Goal: Transaction & Acquisition: Book appointment/travel/reservation

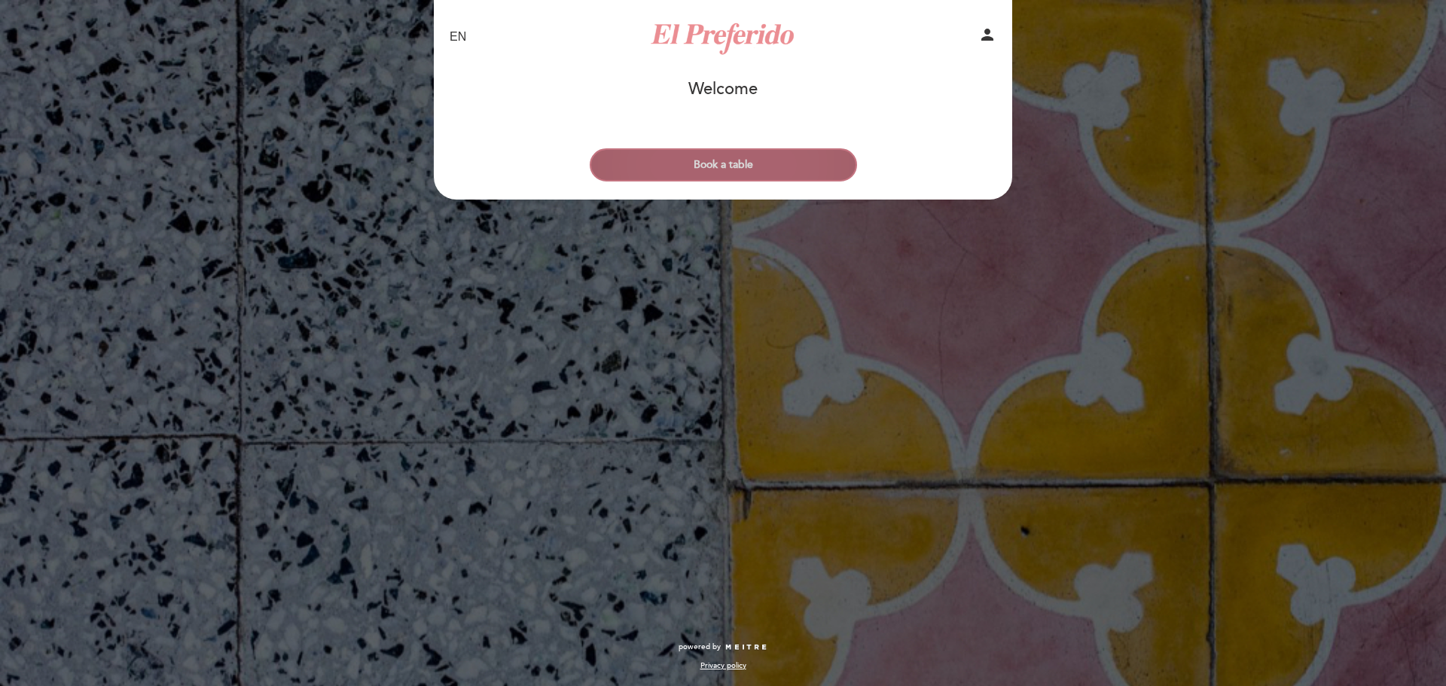
click at [685, 159] on button "Book a table" at bounding box center [723, 164] width 267 height 33
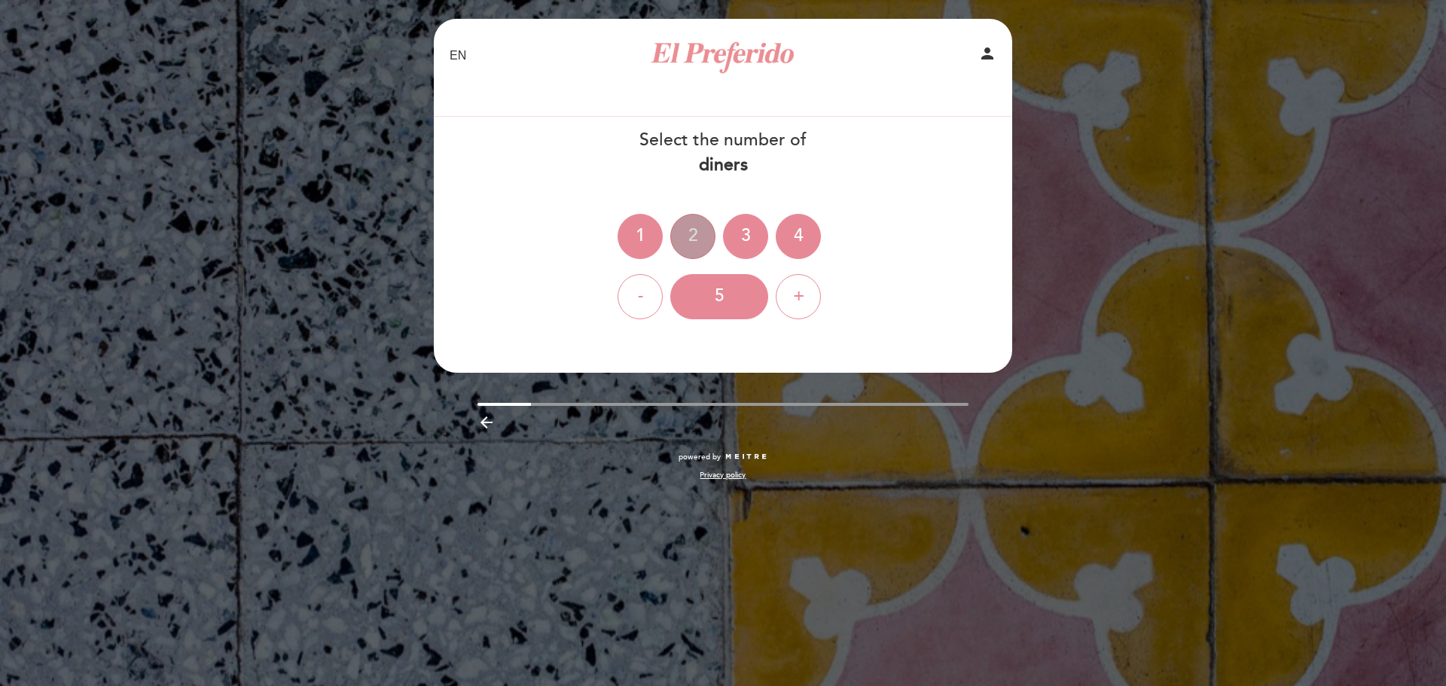
click at [701, 247] on div "2" at bounding box center [692, 236] width 45 height 45
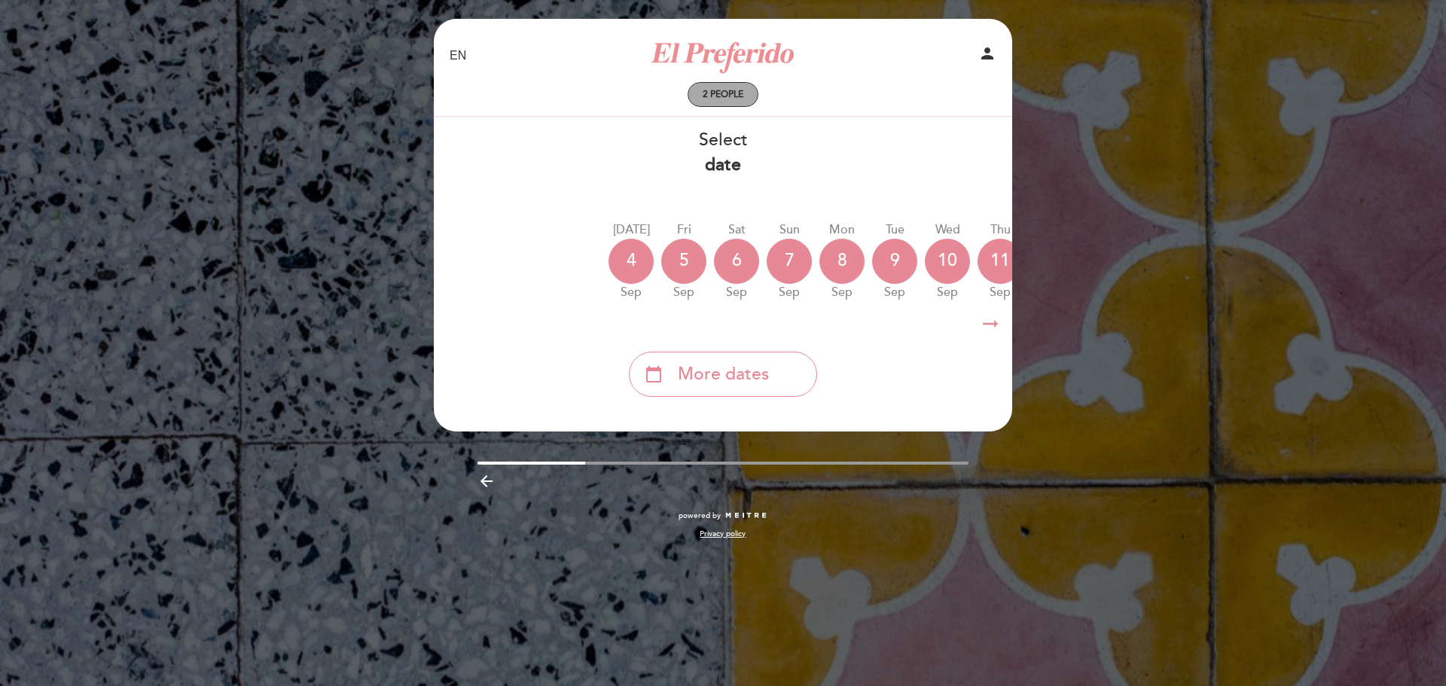
click at [716, 95] on span "2 people" at bounding box center [723, 94] width 41 height 11
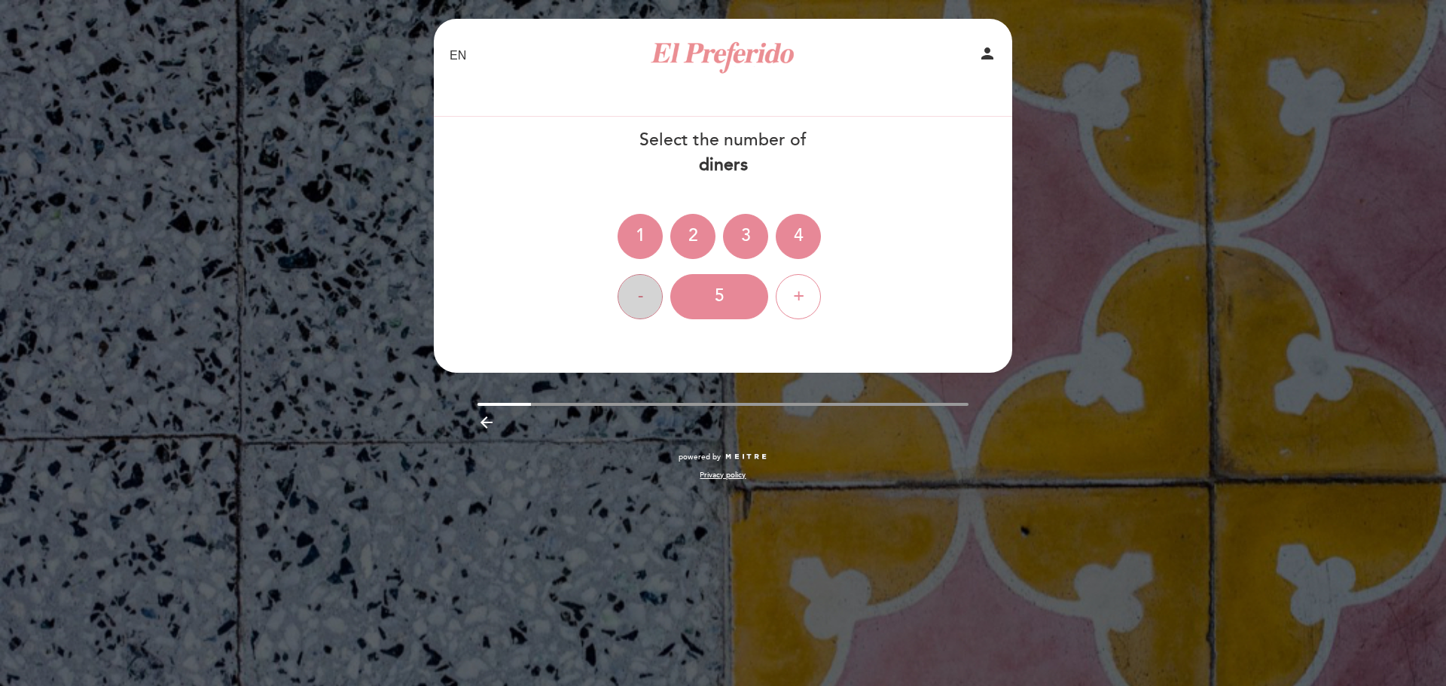
click at [656, 298] on div "-" at bounding box center [640, 296] width 45 height 45
click at [793, 294] on div "+" at bounding box center [798, 296] width 45 height 45
click at [641, 301] on div "-" at bounding box center [640, 296] width 45 height 45
click at [672, 236] on div "2" at bounding box center [692, 236] width 45 height 45
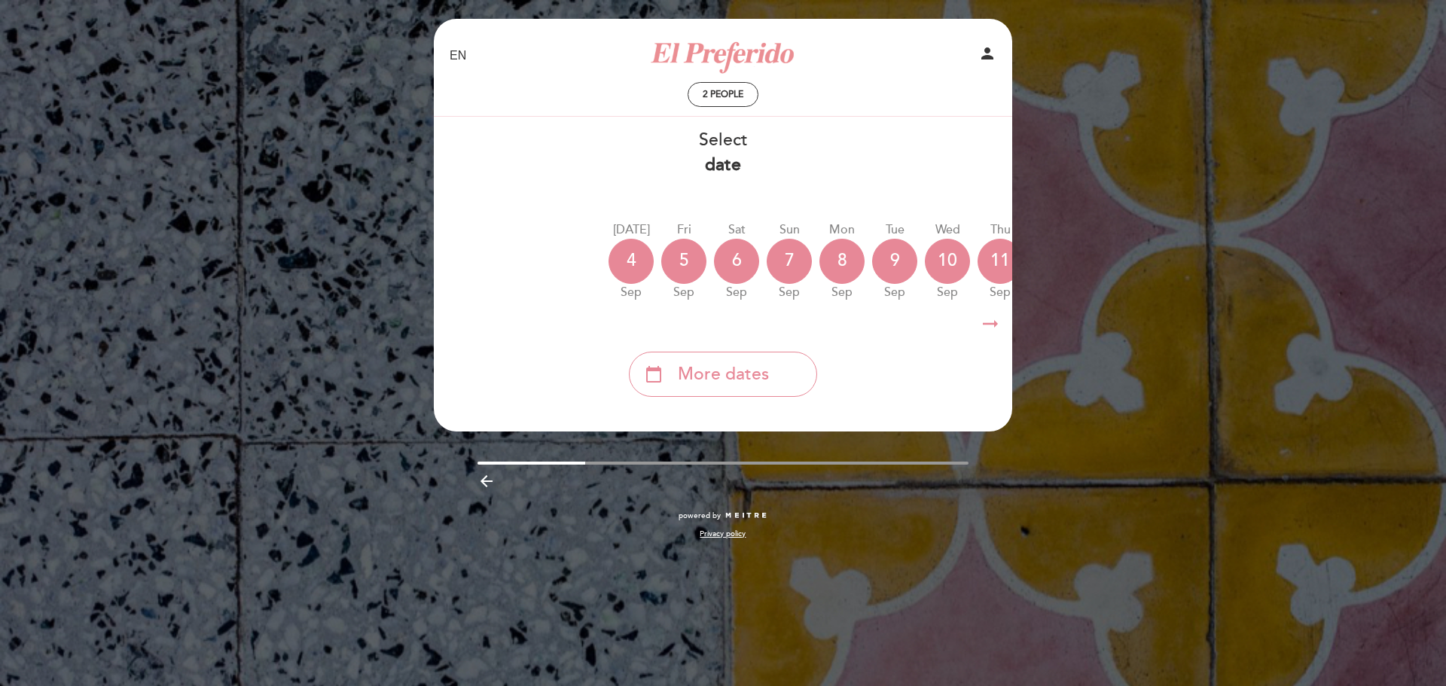
click at [725, 157] on b "date" at bounding box center [723, 164] width 36 height 21
click at [787, 377] on div "calendar_today More dates" at bounding box center [723, 374] width 188 height 45
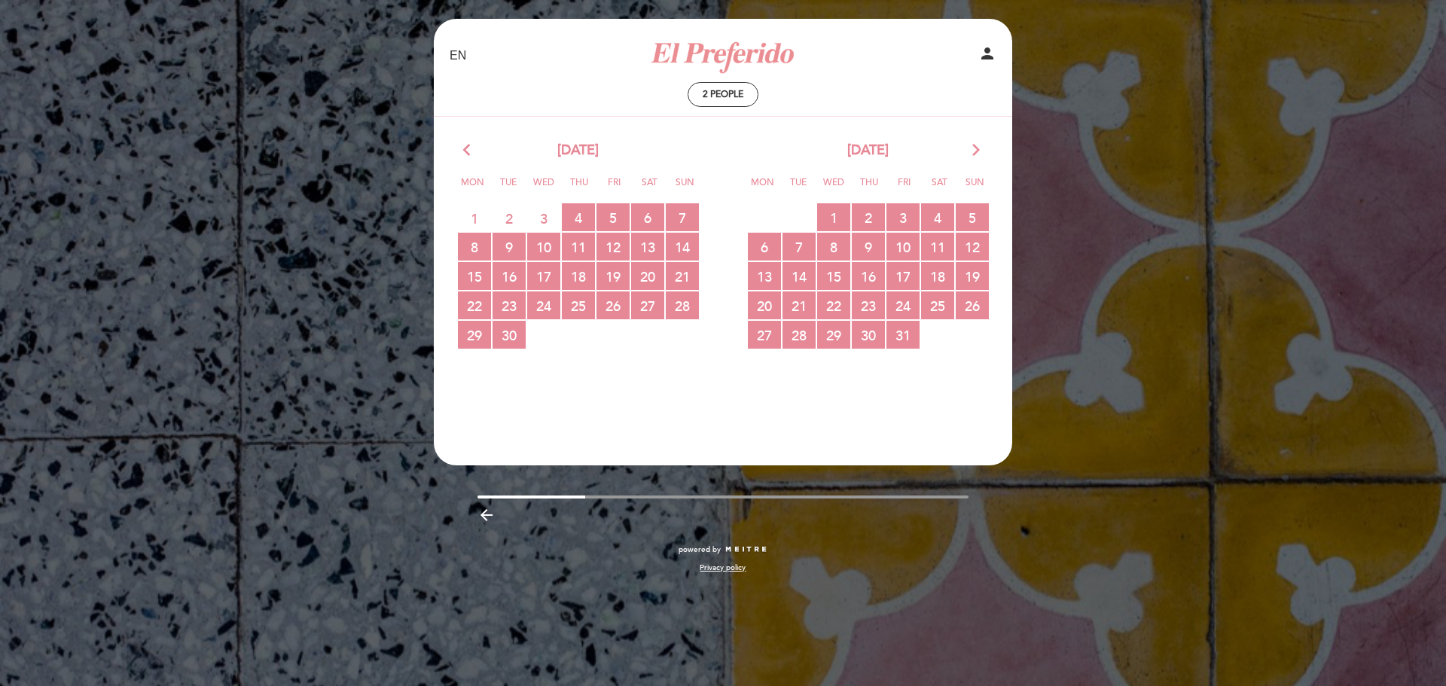
click at [969, 151] on div "[DATE] arrow_forward_ios" at bounding box center [868, 151] width 290 height 20
click at [975, 151] on icon "arrow_forward_ios" at bounding box center [977, 151] width 14 height 20
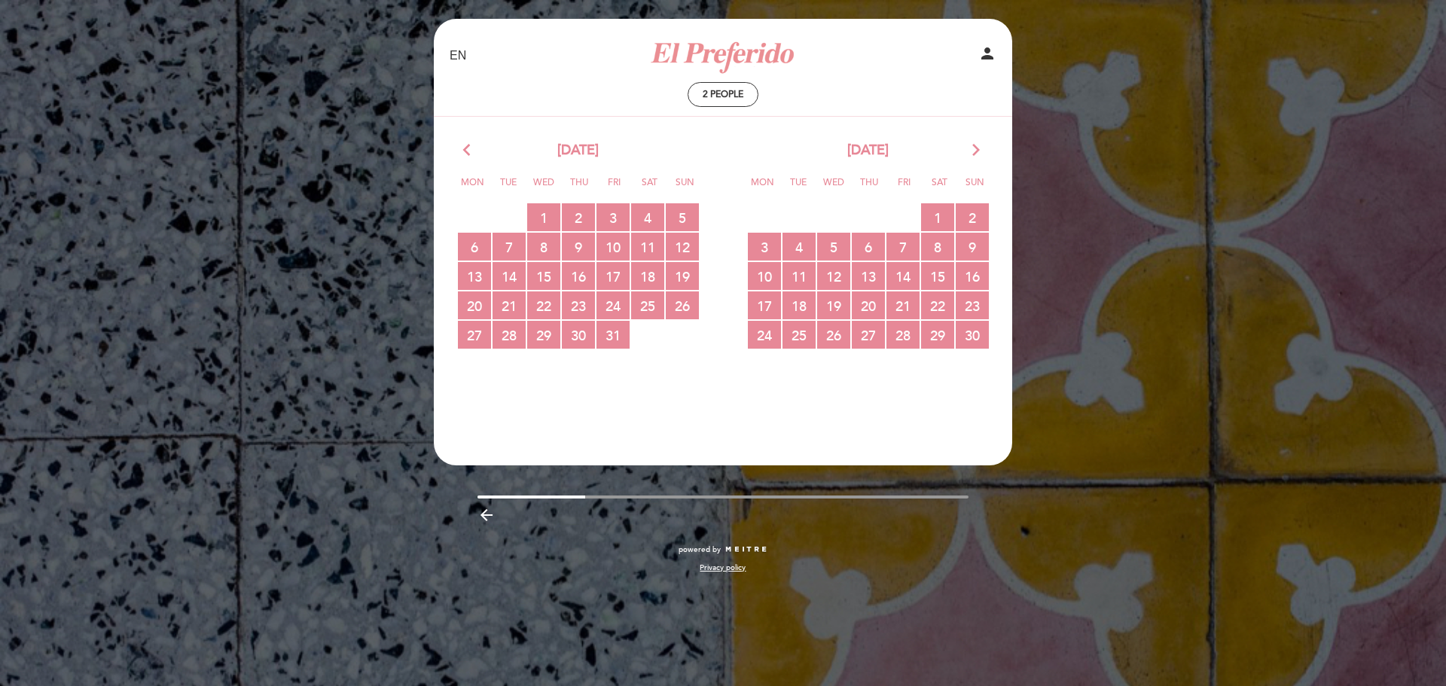
click at [228, 160] on div "EN ES PT El Preferido person 2 people Welcome Welcome, Change user Book a table" at bounding box center [723, 343] width 1446 height 686
click at [261, 243] on div "EN ES PT El Preferido person 2 people Welcome Welcome, Change user Book a table" at bounding box center [723, 343] width 1446 height 686
click at [909, 302] on span "21 RESERVATIONS AVAILABLE" at bounding box center [903, 306] width 33 height 28
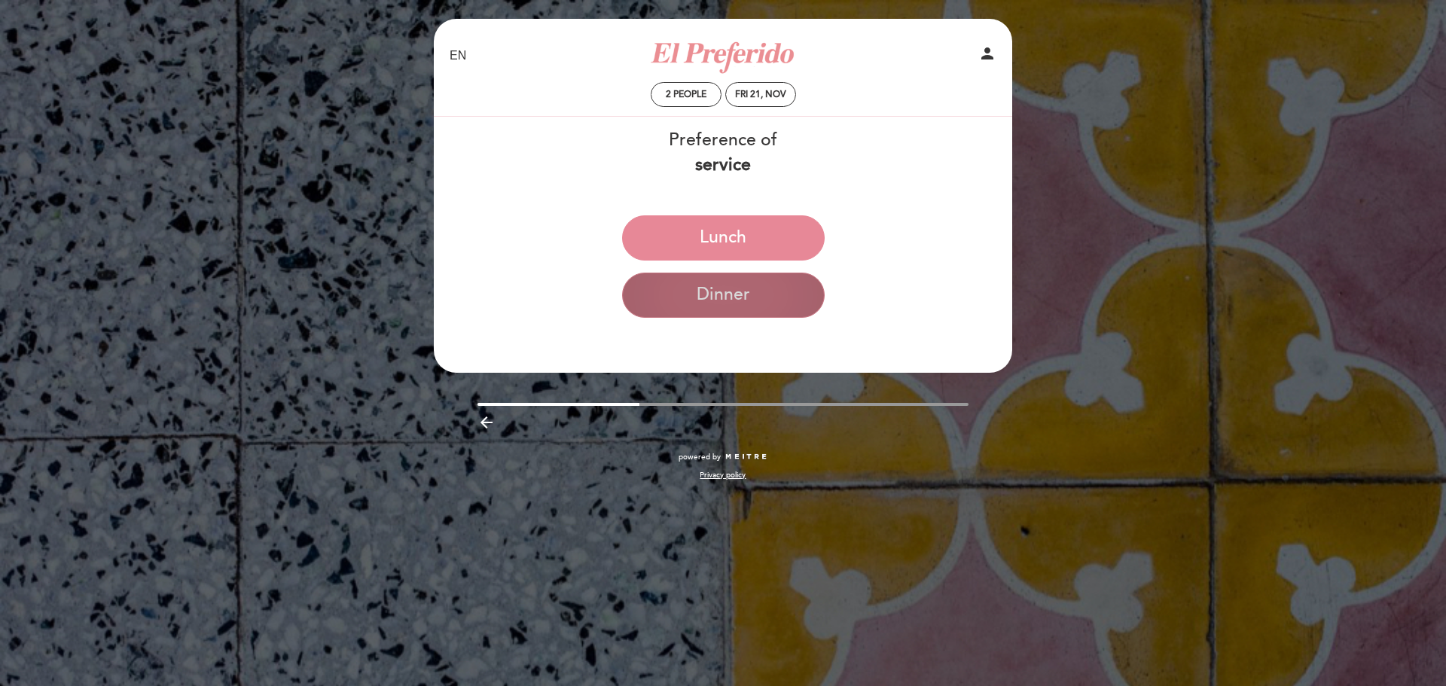
click at [755, 299] on button "Dinner" at bounding box center [723, 295] width 203 height 45
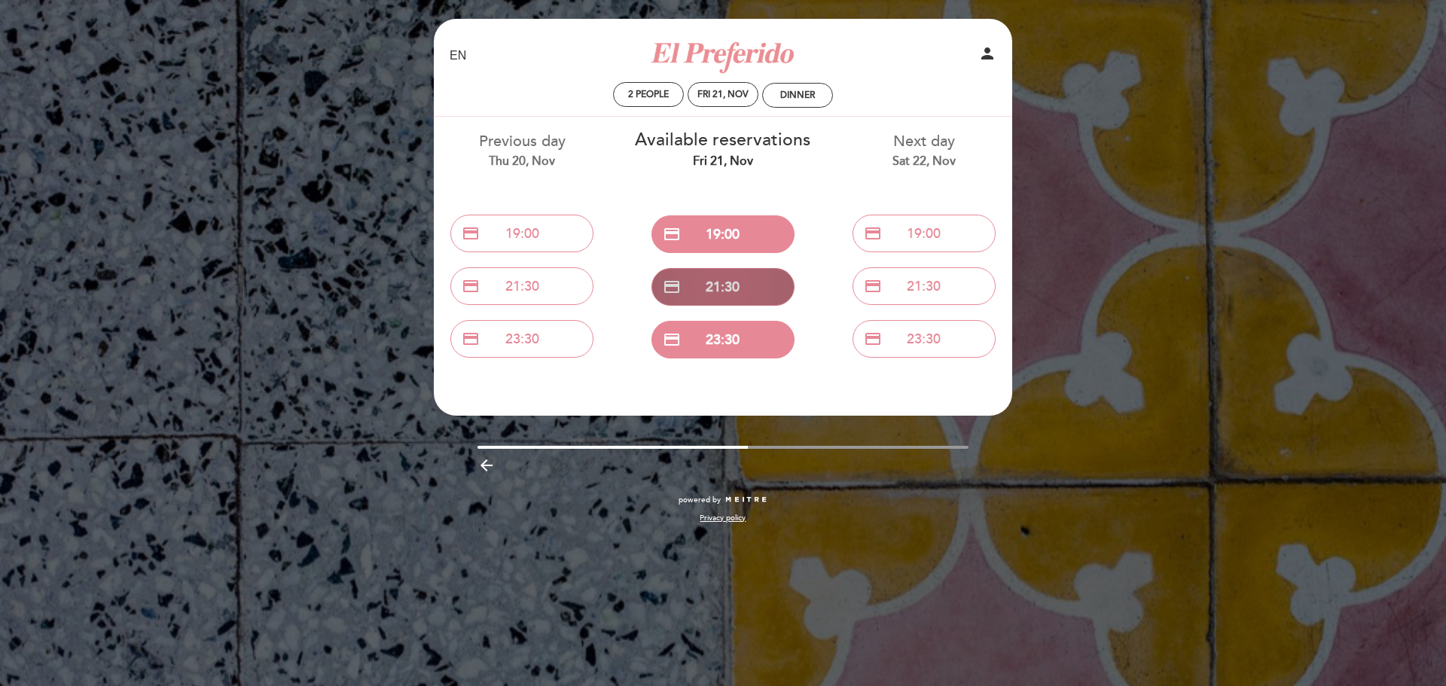
click at [753, 283] on button "credit_card 21:30" at bounding box center [723, 287] width 143 height 38
